Goal: Transaction & Acquisition: Purchase product/service

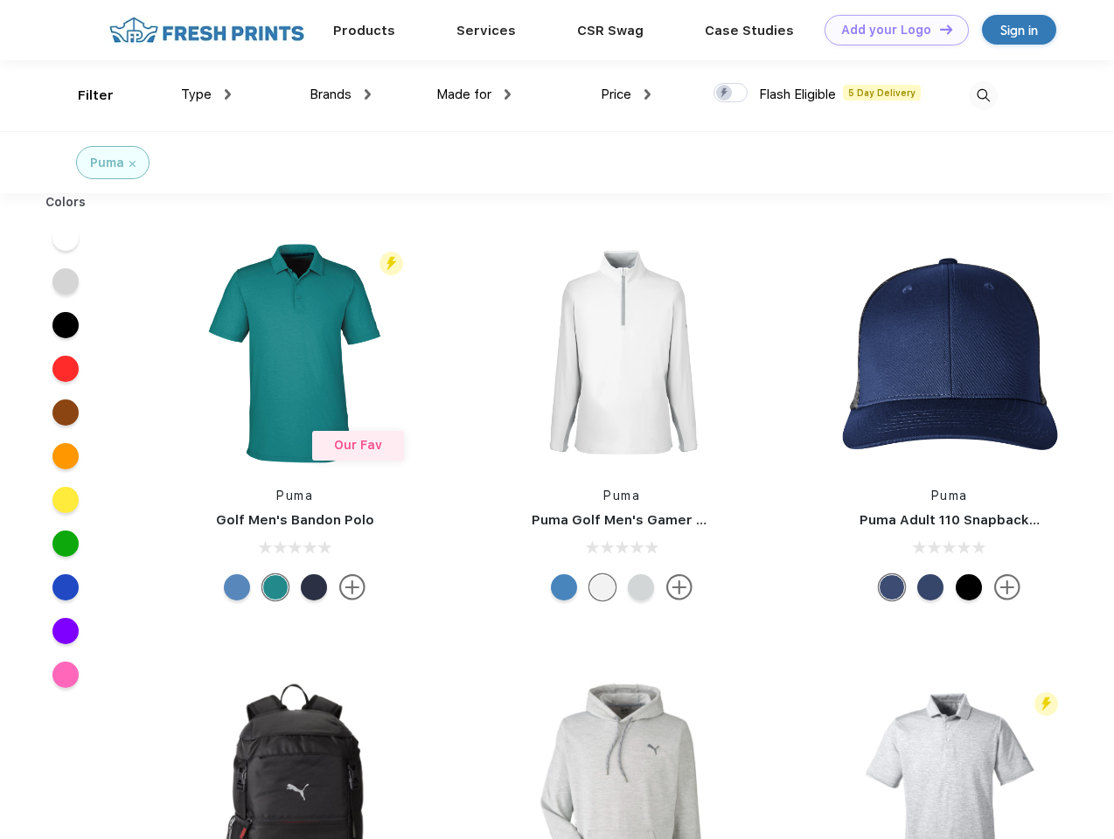
click at [890, 30] on link "Add your Logo Design Tool" at bounding box center [897, 30] width 144 height 31
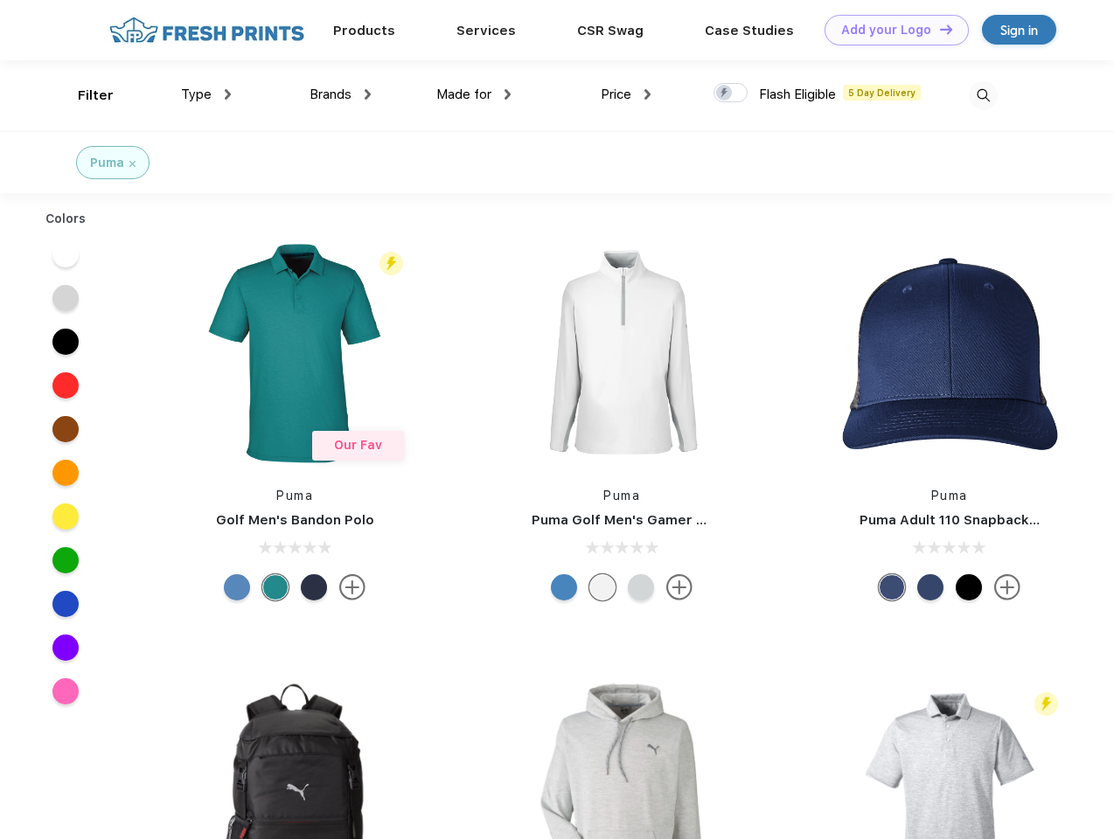
click at [84, 95] on div "Filter" at bounding box center [96, 96] width 36 height 20
click at [206, 94] on span "Type" at bounding box center [196, 95] width 31 height 16
click at [340, 94] on span "Brands" at bounding box center [331, 95] width 42 height 16
click at [474, 94] on span "Made for" at bounding box center [463, 95] width 55 height 16
click at [626, 94] on span "Price" at bounding box center [616, 95] width 31 height 16
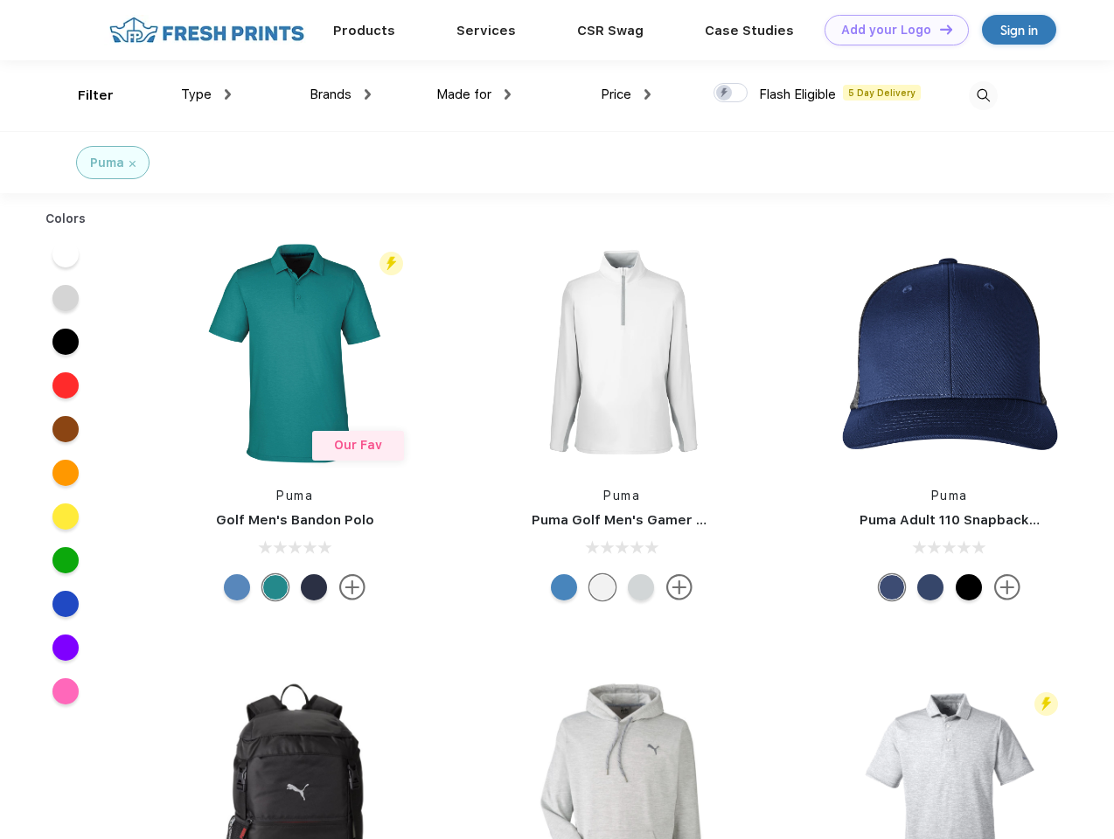
click at [731, 94] on div at bounding box center [731, 92] width 34 height 19
click at [725, 94] on input "checkbox" at bounding box center [719, 87] width 11 height 11
checkbox input "true"
